Goal: Find specific page/section: Find specific page/section

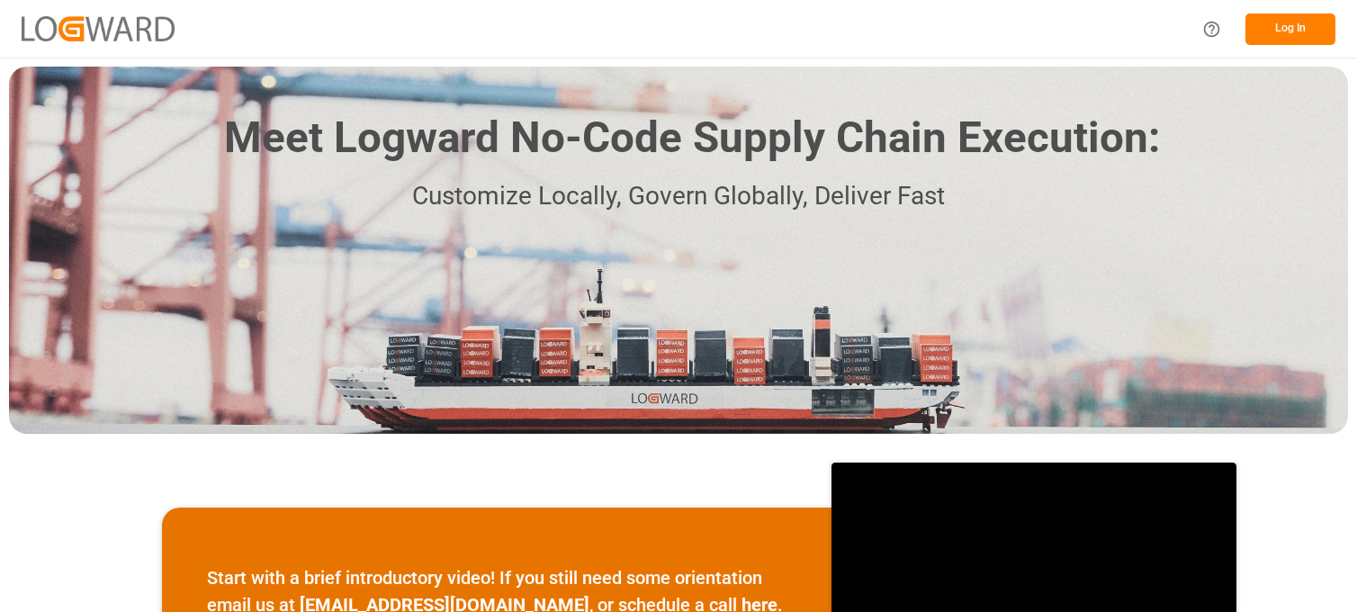
click at [1305, 18] on button "Log In" at bounding box center [1290, 28] width 90 height 31
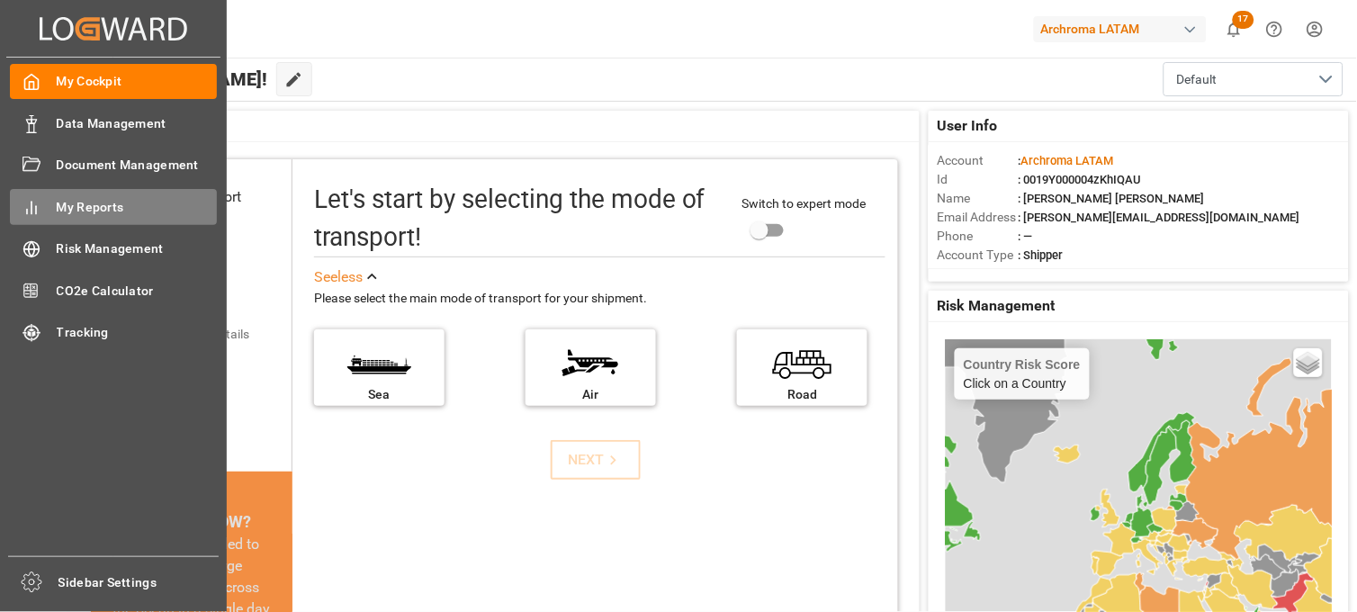
click at [103, 212] on span "My Reports" at bounding box center [137, 207] width 161 height 19
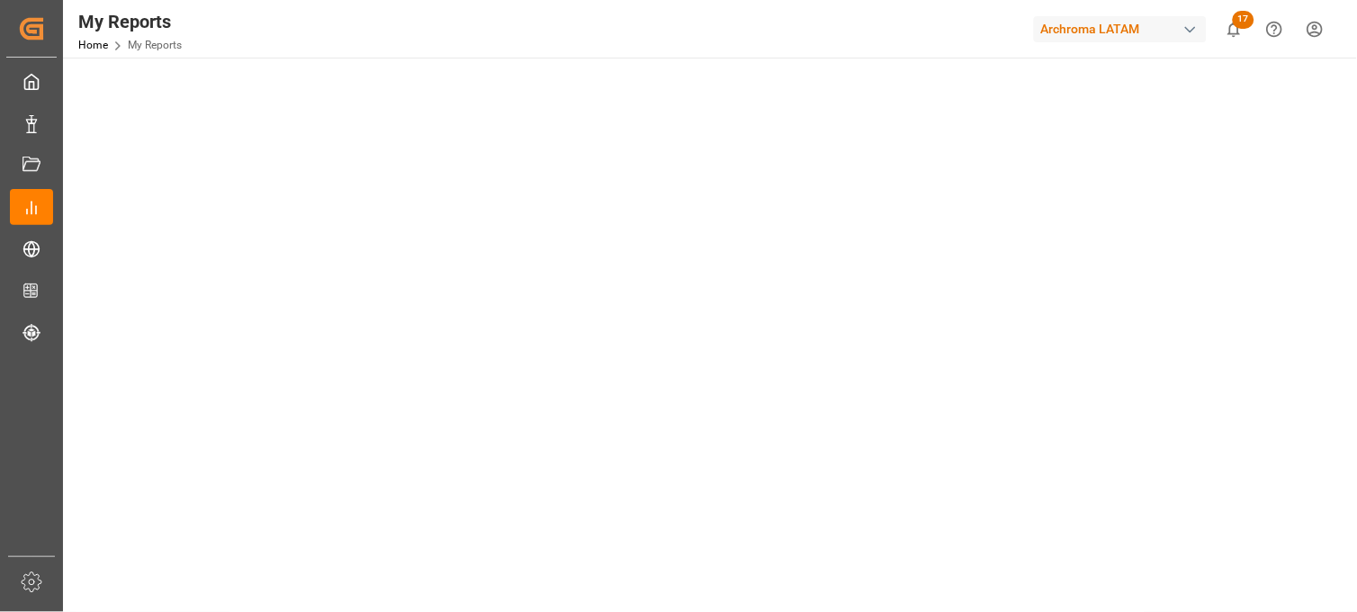
scroll to position [555, 0]
